Goal: Information Seeking & Learning: Learn about a topic

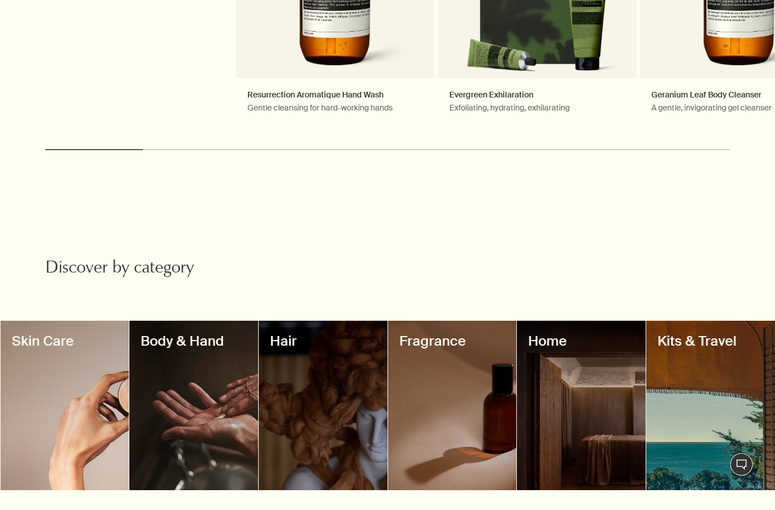
scroll to position [725, 0]
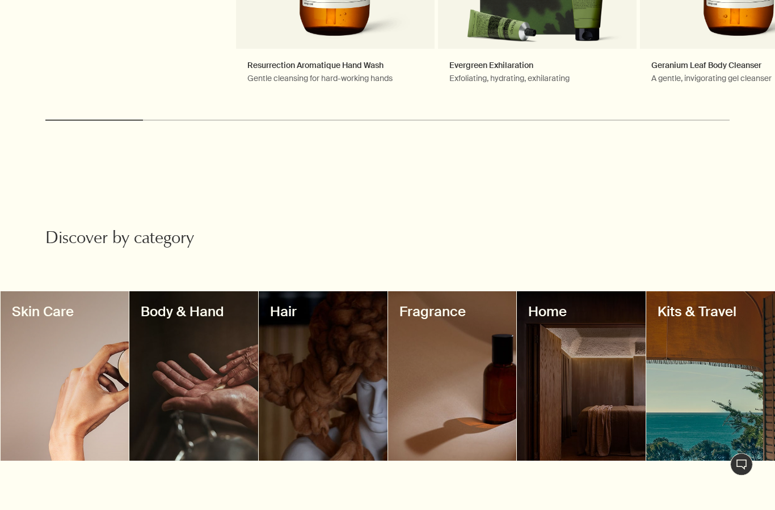
click at [193, 367] on div at bounding box center [193, 377] width 129 height 170
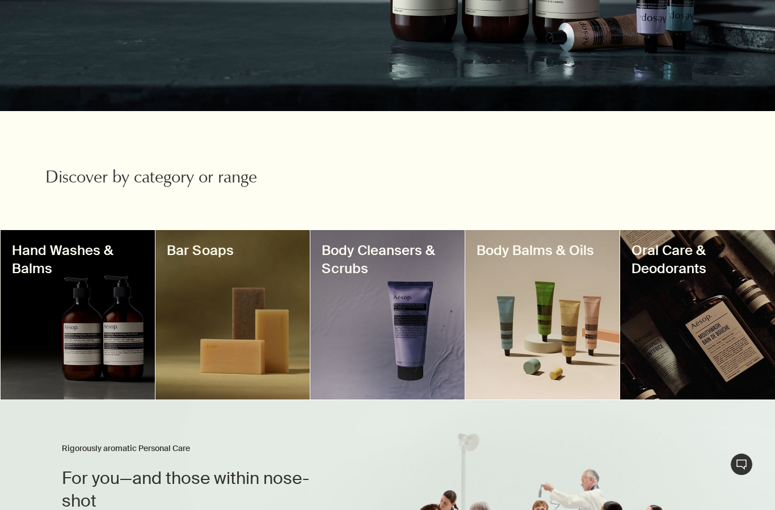
scroll to position [233, 0]
click at [555, 363] on div at bounding box center [542, 315] width 154 height 170
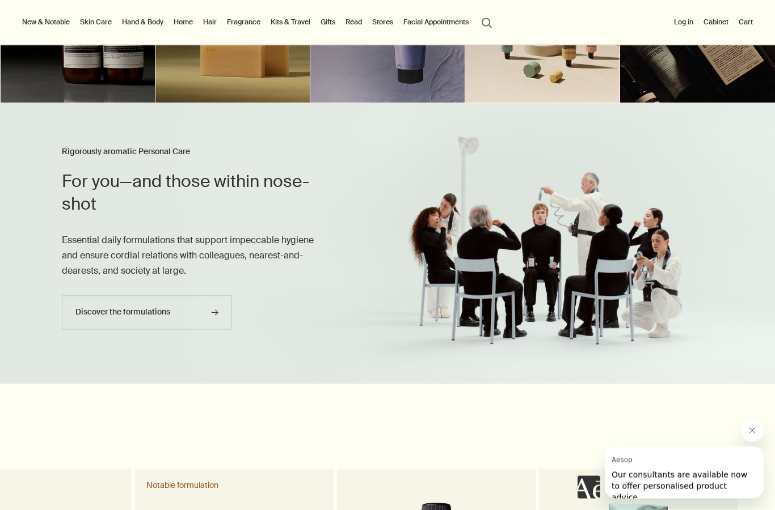
click at [149, 27] on link "Hand & Body" at bounding box center [143, 22] width 46 height 14
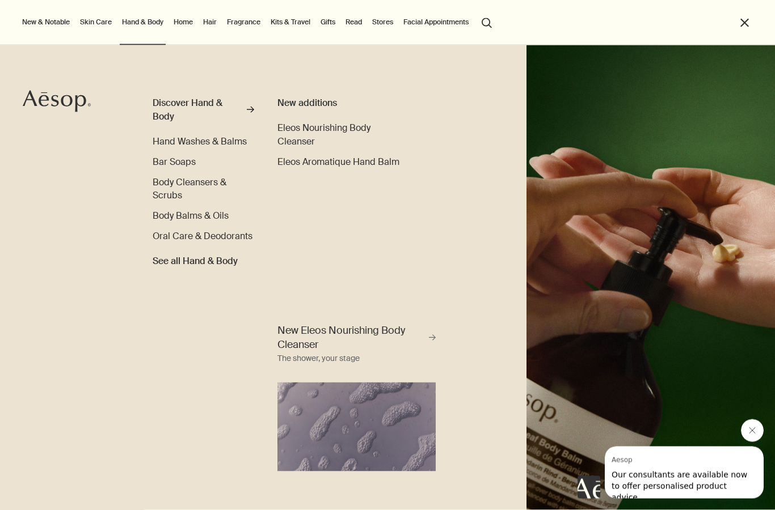
scroll to position [530, 0]
click at [223, 145] on span "Hand Washes & Balms" at bounding box center [200, 142] width 94 height 12
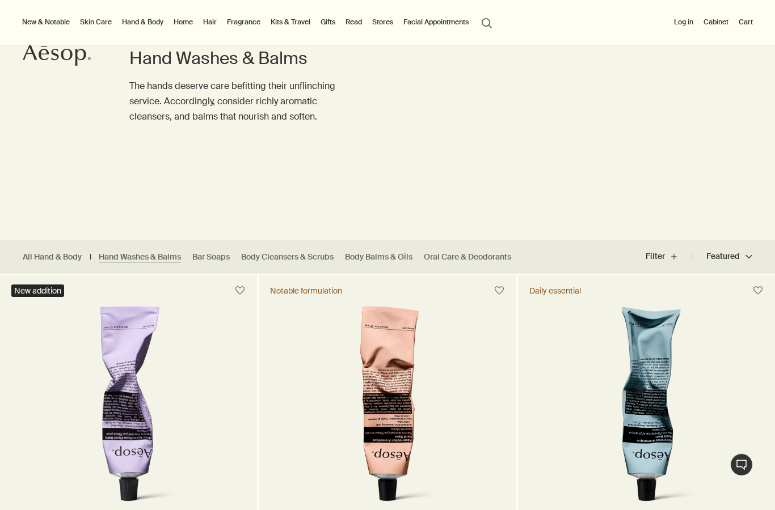
scroll to position [85, 0]
click at [379, 261] on link "Body Balms & Oils" at bounding box center [378, 257] width 67 height 11
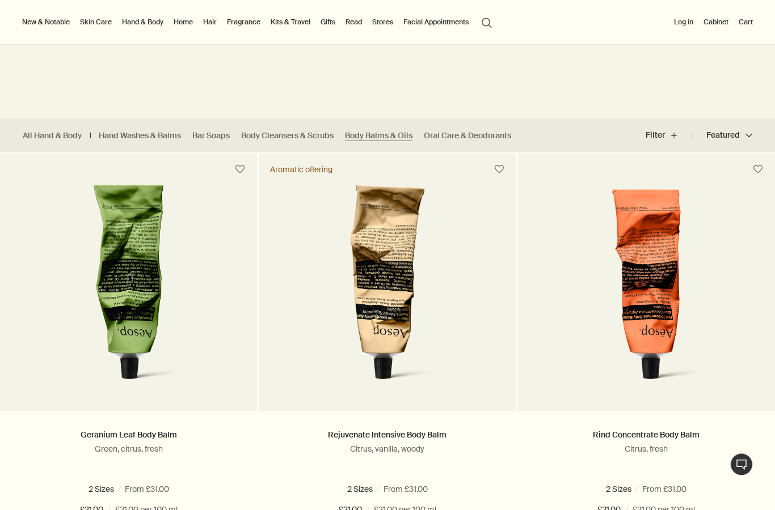
scroll to position [205, 0]
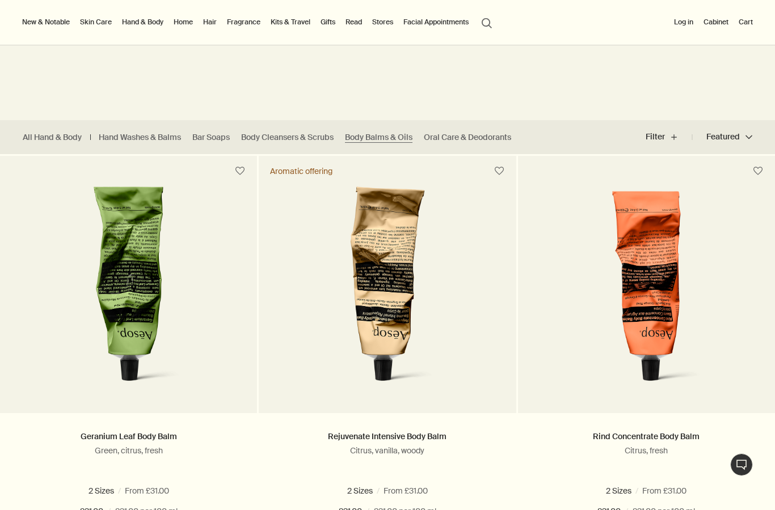
click at [144, 137] on link "Hand Washes & Balms" at bounding box center [140, 137] width 82 height 11
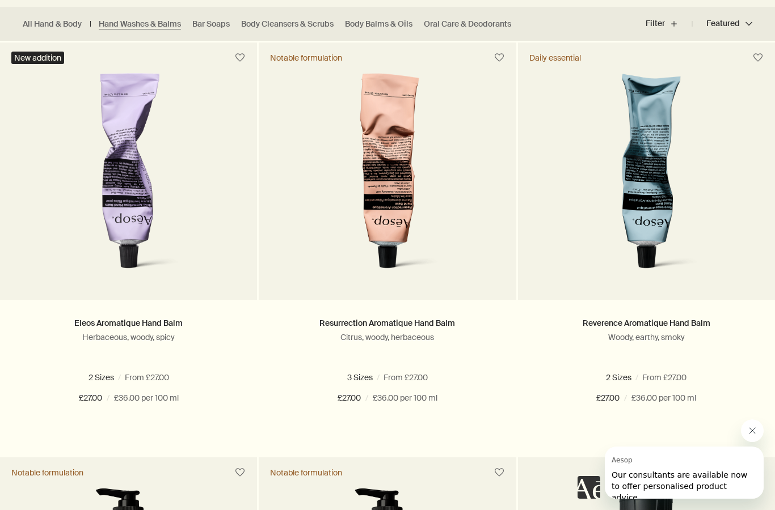
click at [755, 430] on icon "Close message from Aesop" at bounding box center [752, 431] width 9 height 9
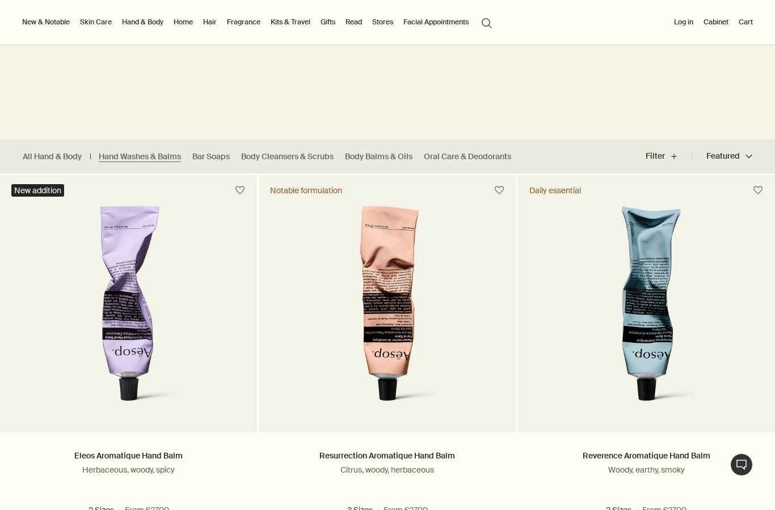
click at [386, 154] on link "Body Balms & Oils" at bounding box center [378, 156] width 67 height 11
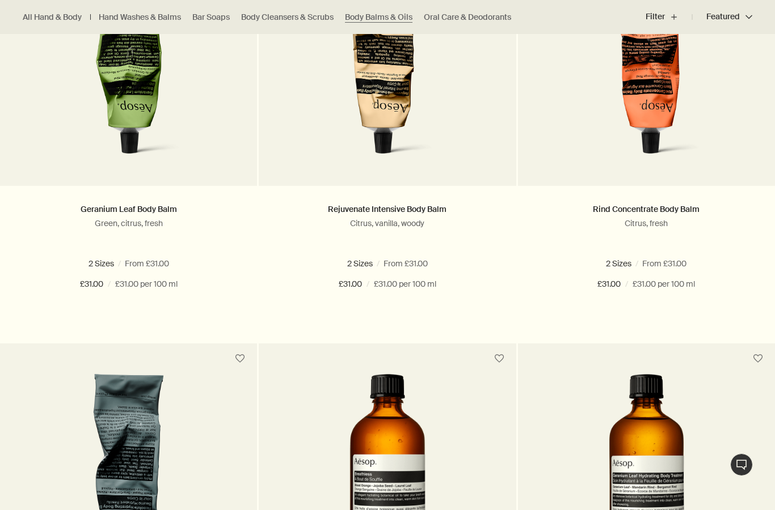
scroll to position [433, 0]
click at [402, 264] on span "500 mL" at bounding box center [417, 263] width 35 height 10
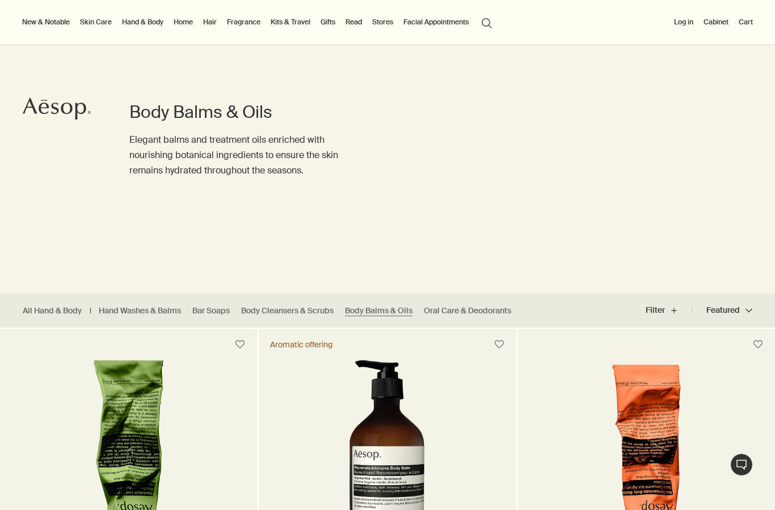
scroll to position [0, 0]
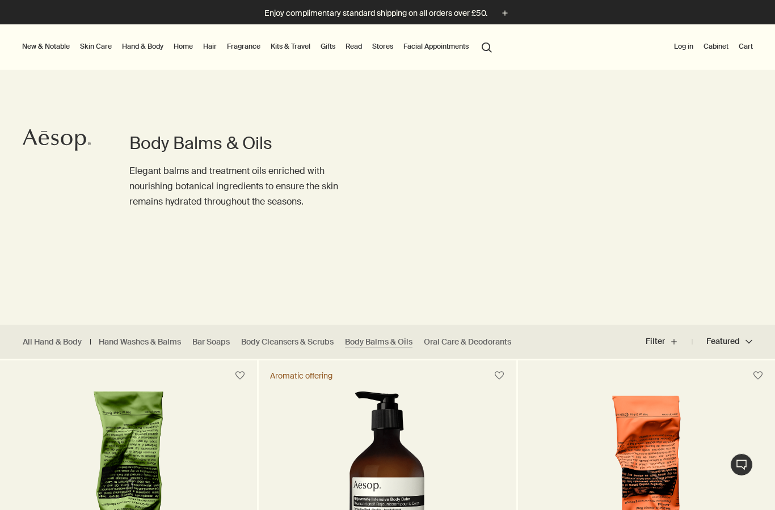
click at [121, 343] on link "Hand Washes & Balms" at bounding box center [140, 342] width 82 height 11
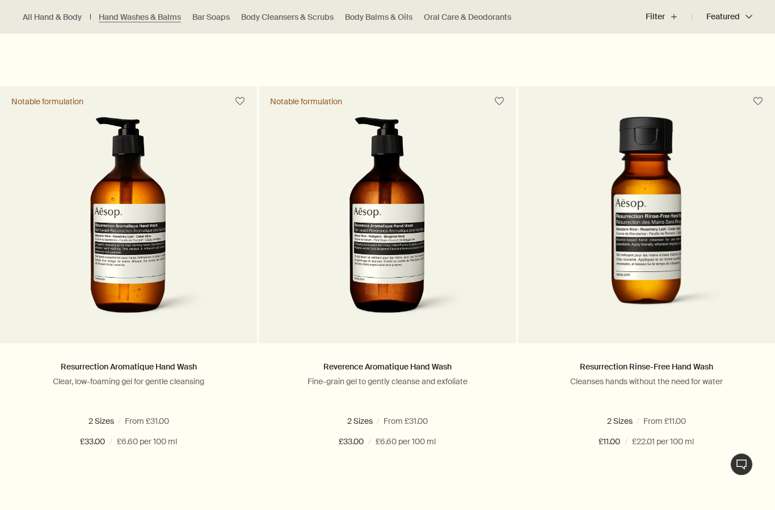
scroll to position [690, 0]
click at [128, 428] on ul "500 mL 500 mL refill" at bounding box center [128, 421] width 223 height 15
click at [132, 422] on span at bounding box center [131, 421] width 7 height 7
click at [76, 418] on span at bounding box center [74, 421] width 7 height 7
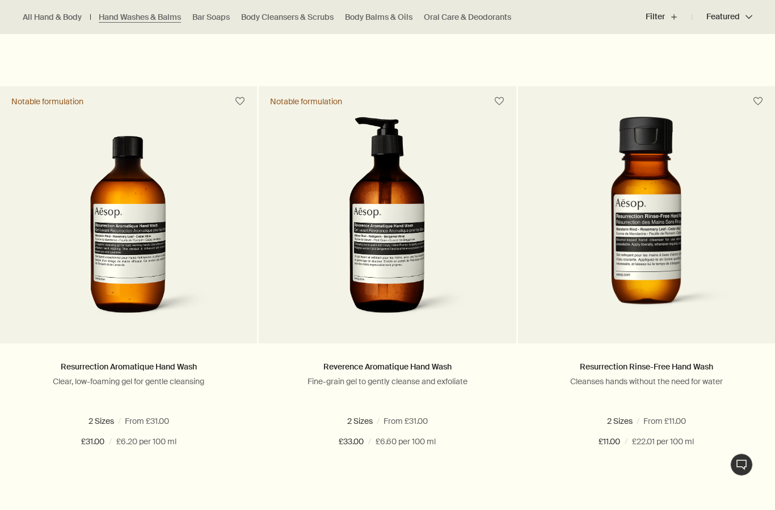
click at [132, 424] on span at bounding box center [131, 421] width 7 height 7
click at [71, 421] on span at bounding box center [74, 421] width 7 height 7
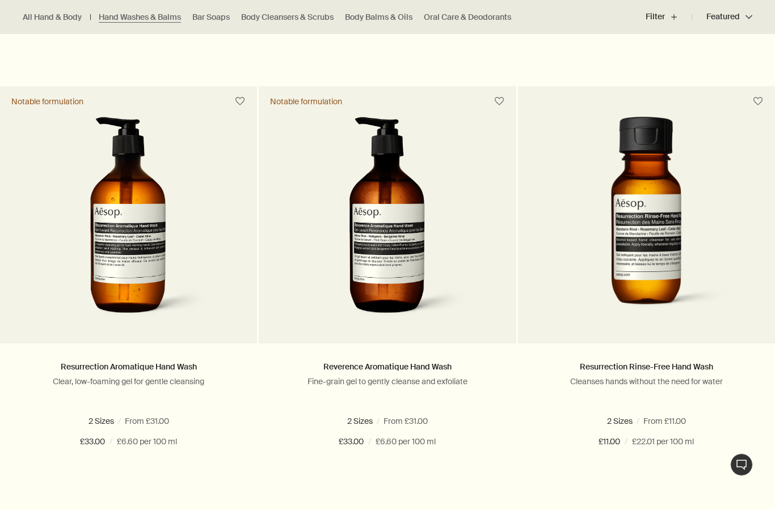
click at [133, 426] on label "500 mL refill" at bounding box center [157, 421] width 58 height 10
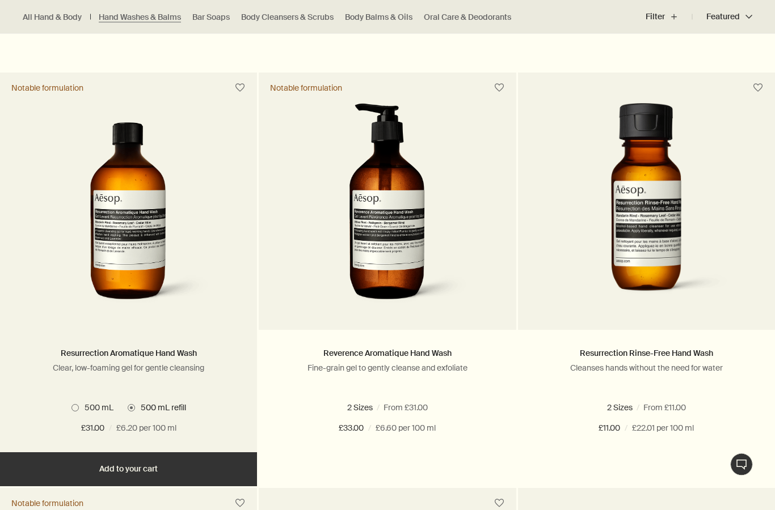
scroll to position [703, 0]
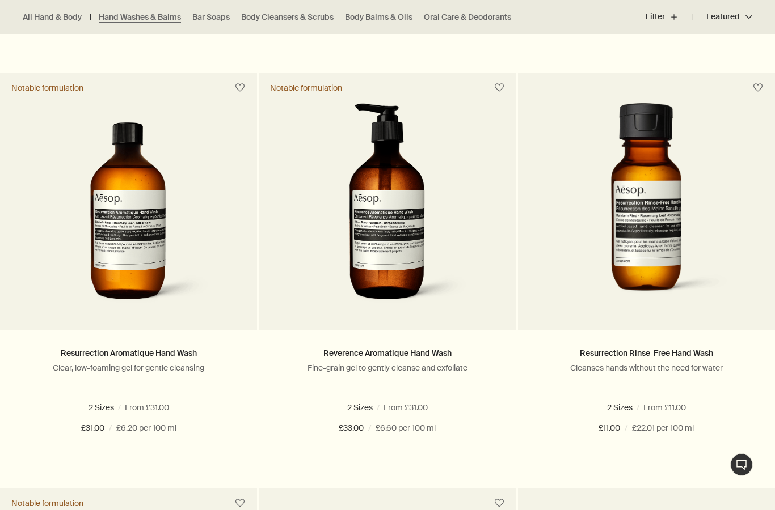
click at [393, 408] on span at bounding box center [389, 407] width 7 height 7
click at [330, 414] on ul "500 mL 500 mL refill" at bounding box center [387, 407] width 223 height 15
click at [331, 411] on label "500 mL" at bounding box center [351, 408] width 42 height 10
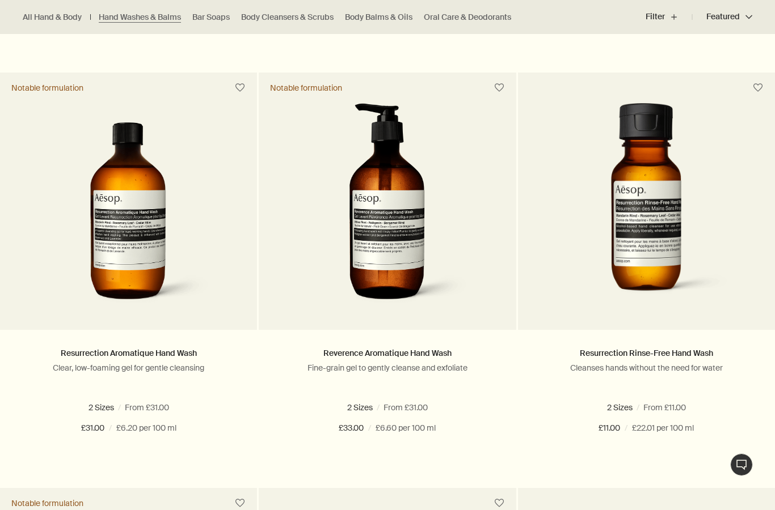
click at [386, 410] on label "500 mL refill" at bounding box center [415, 408] width 58 height 10
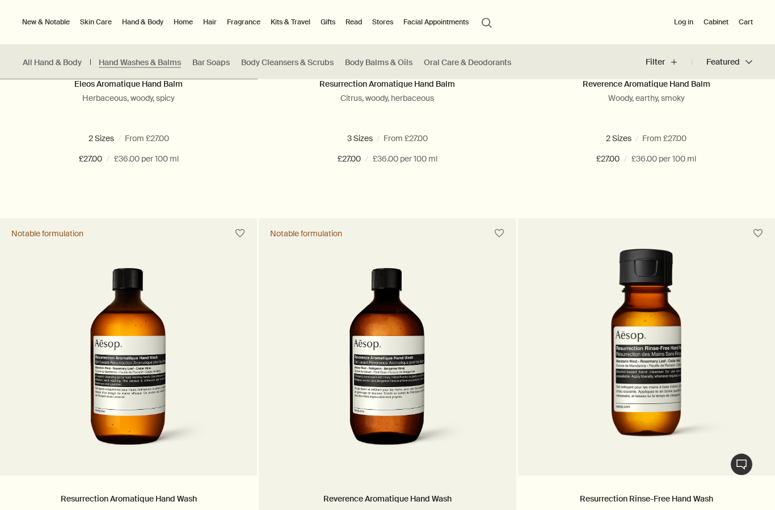
scroll to position [558, 0]
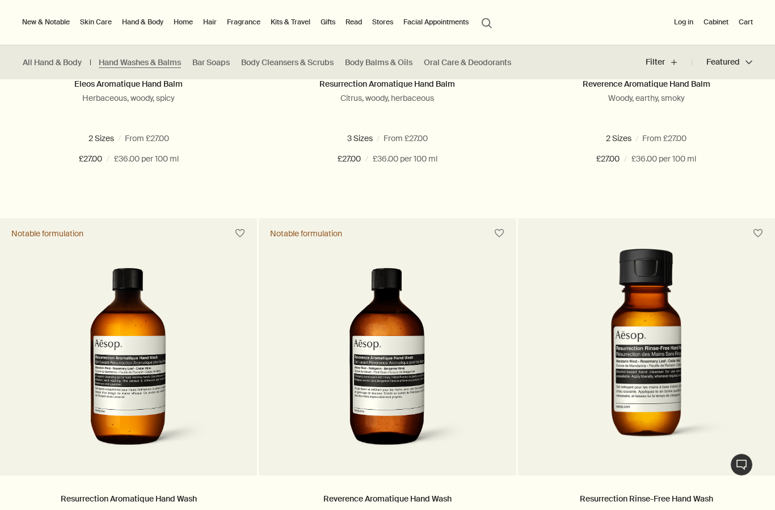
click at [242, 23] on link "Fragrance" at bounding box center [244, 22] width 38 height 14
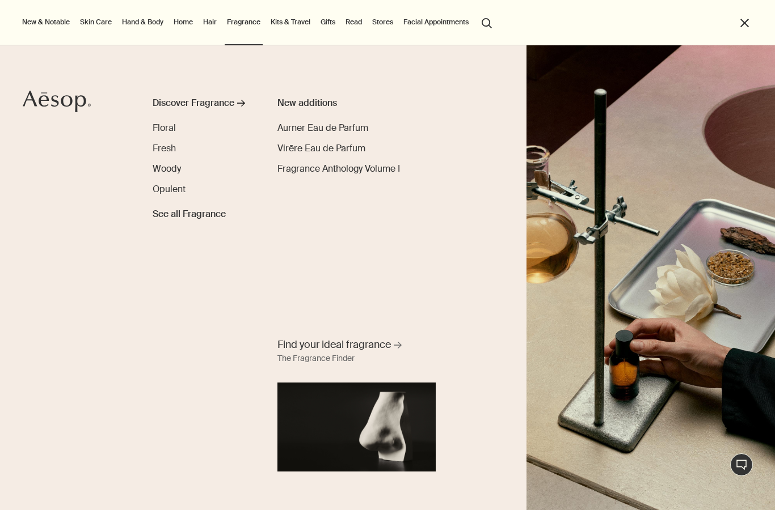
click at [179, 217] on span "See all Fragrance" at bounding box center [189, 215] width 73 height 14
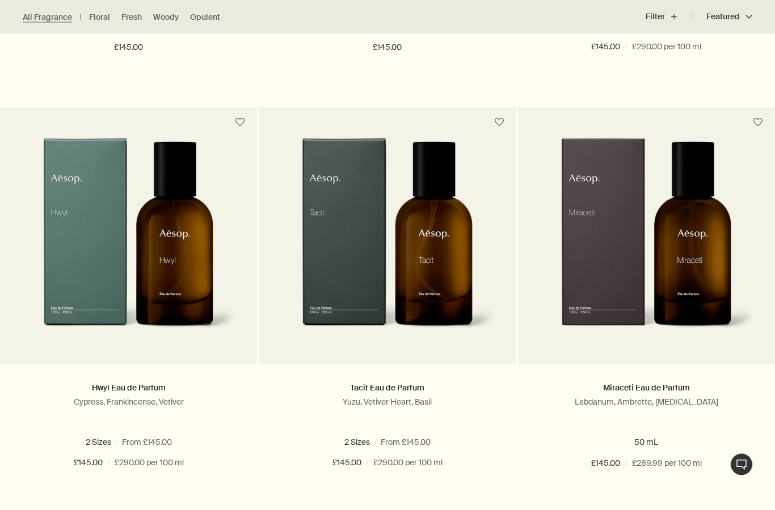
scroll to position [670, 0]
click at [158, 317] on img at bounding box center [128, 243] width 215 height 210
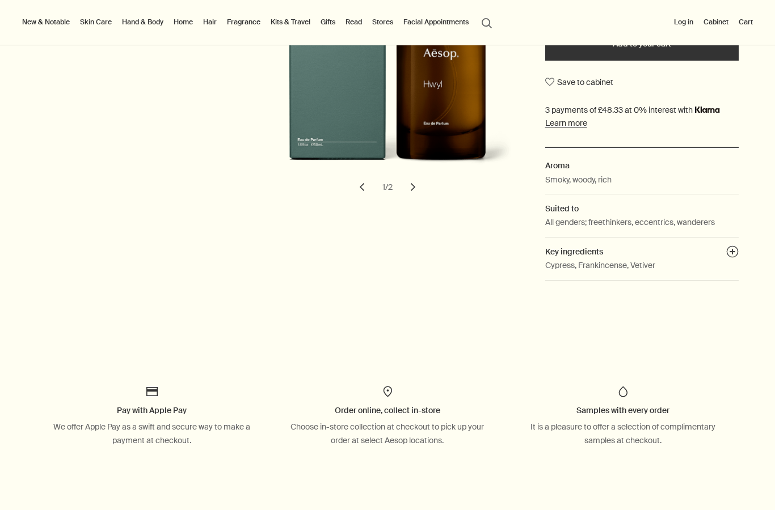
scroll to position [285, 0]
click at [715, 250] on h2 "Key ingredients plusAndCloseWithCircle" at bounding box center [642, 251] width 194 height 12
click at [732, 251] on button "plusAndCloseWithCircle" at bounding box center [732, 253] width 12 height 16
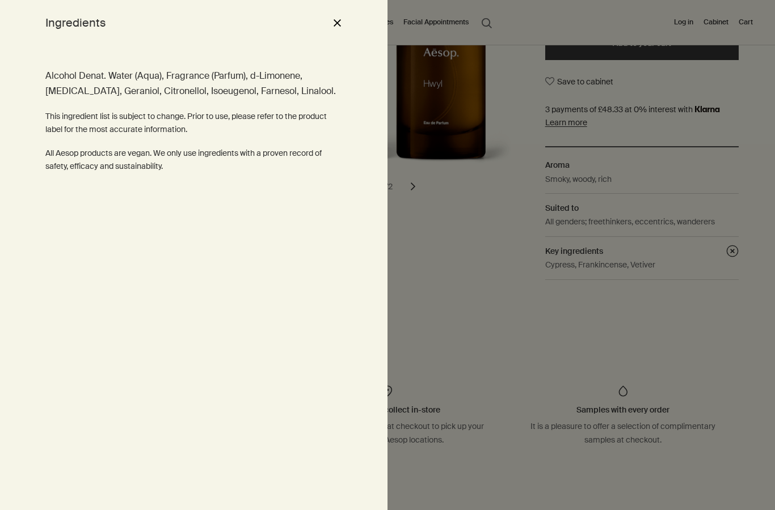
click at [335, 15] on button "close" at bounding box center [337, 22] width 14 height 19
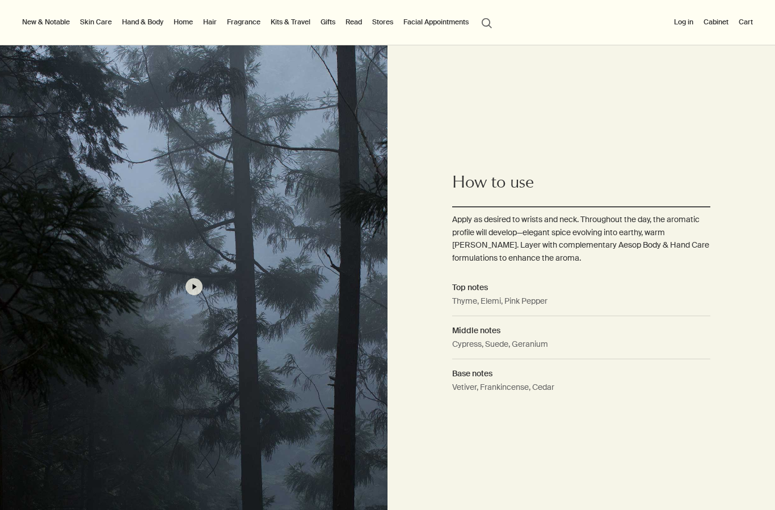
scroll to position [730, 0]
click at [486, 336] on h2 "Middle notes" at bounding box center [581, 329] width 258 height 12
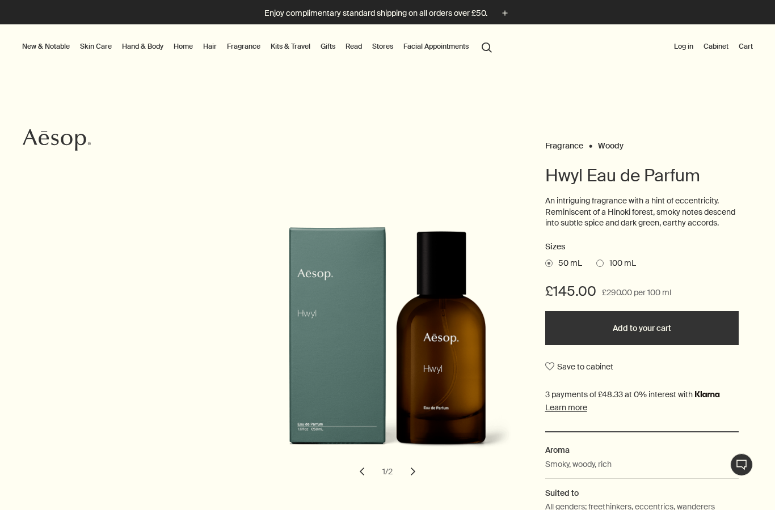
scroll to position [0, 0]
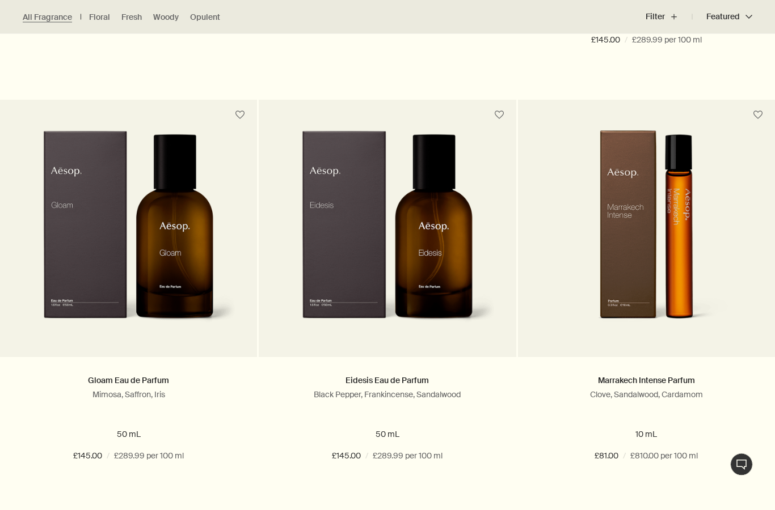
scroll to position [1927, 0]
click at [440, 308] on img at bounding box center [387, 235] width 215 height 210
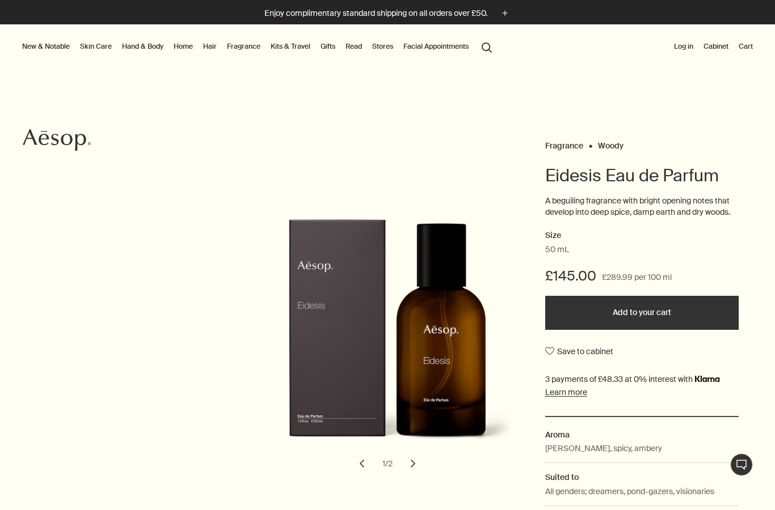
click at [418, 461] on button "chevron" at bounding box center [412, 463] width 25 height 25
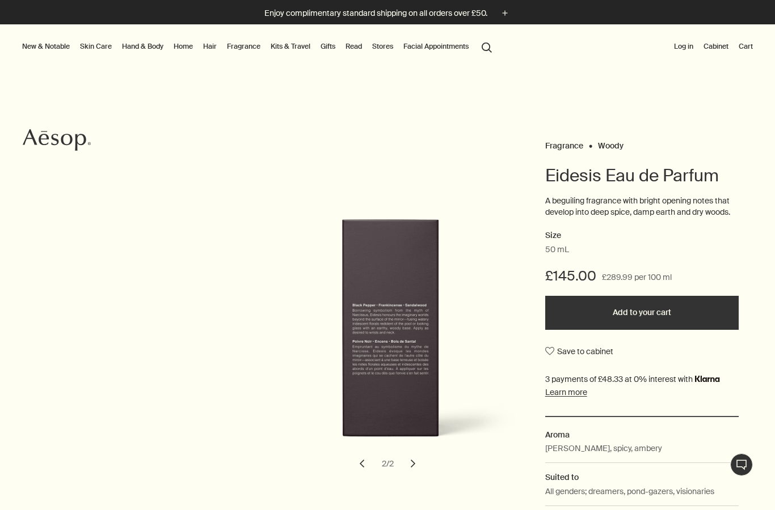
click at [353, 466] on button "chevron" at bounding box center [361, 463] width 25 height 25
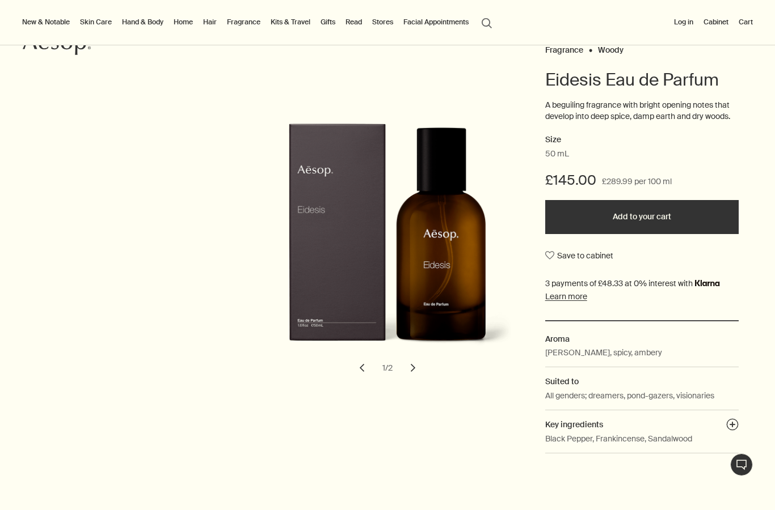
scroll to position [102, 0]
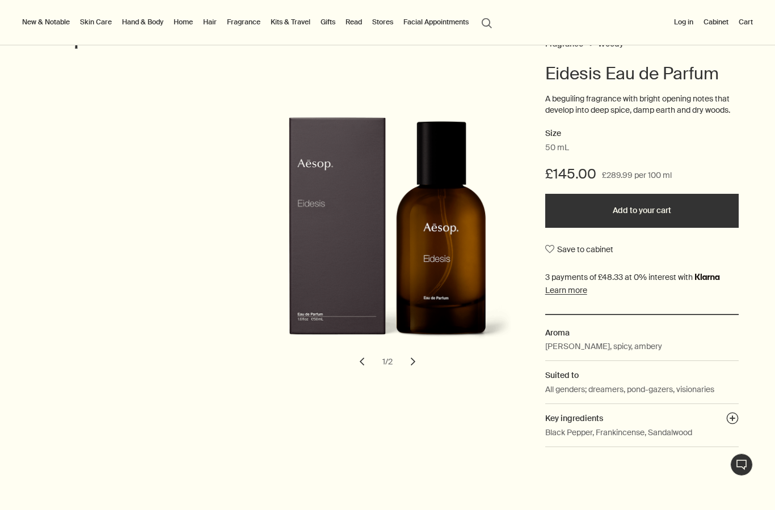
click at [407, 362] on button "chevron" at bounding box center [412, 361] width 25 height 25
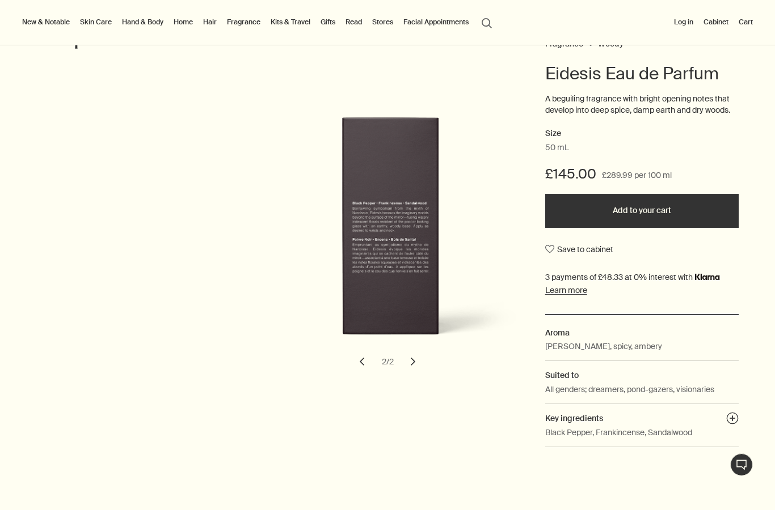
click at [413, 364] on button "chevron" at bounding box center [412, 361] width 25 height 25
